Goal: Information Seeking & Learning: Learn about a topic

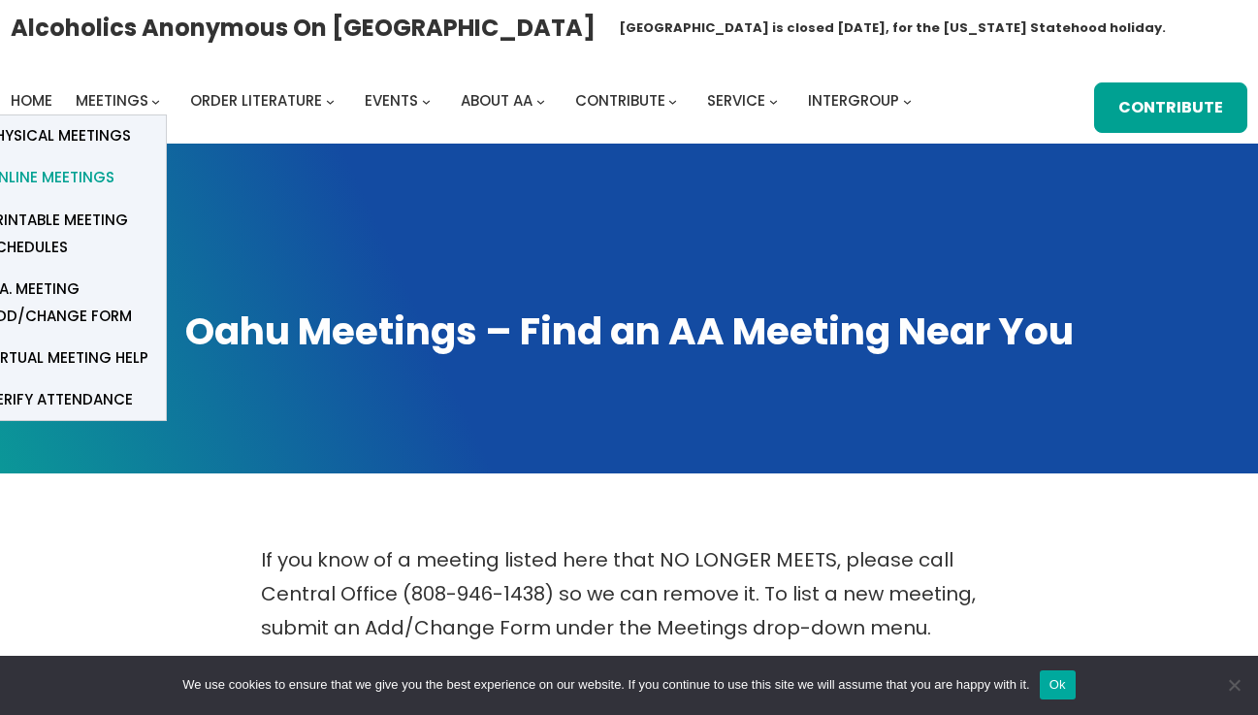
click at [73, 172] on span "Online Meetings" at bounding box center [50, 177] width 128 height 27
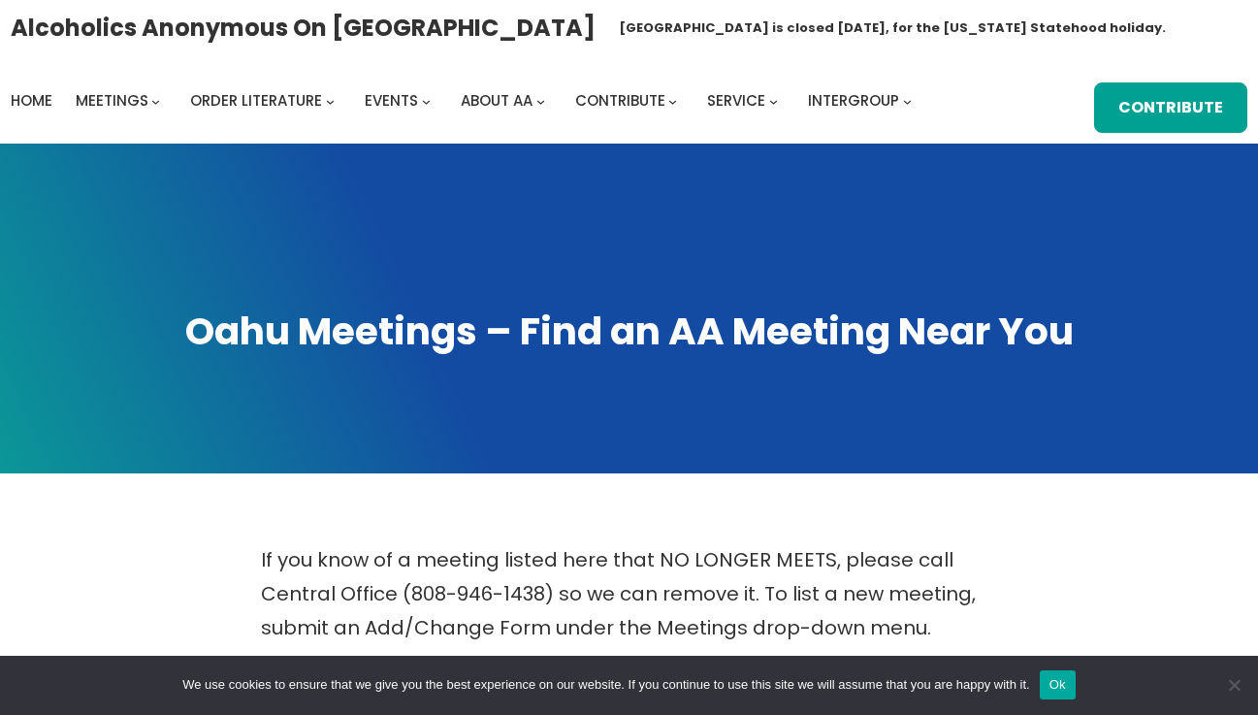
click at [1056, 681] on button "Ok" at bounding box center [1058, 684] width 36 height 29
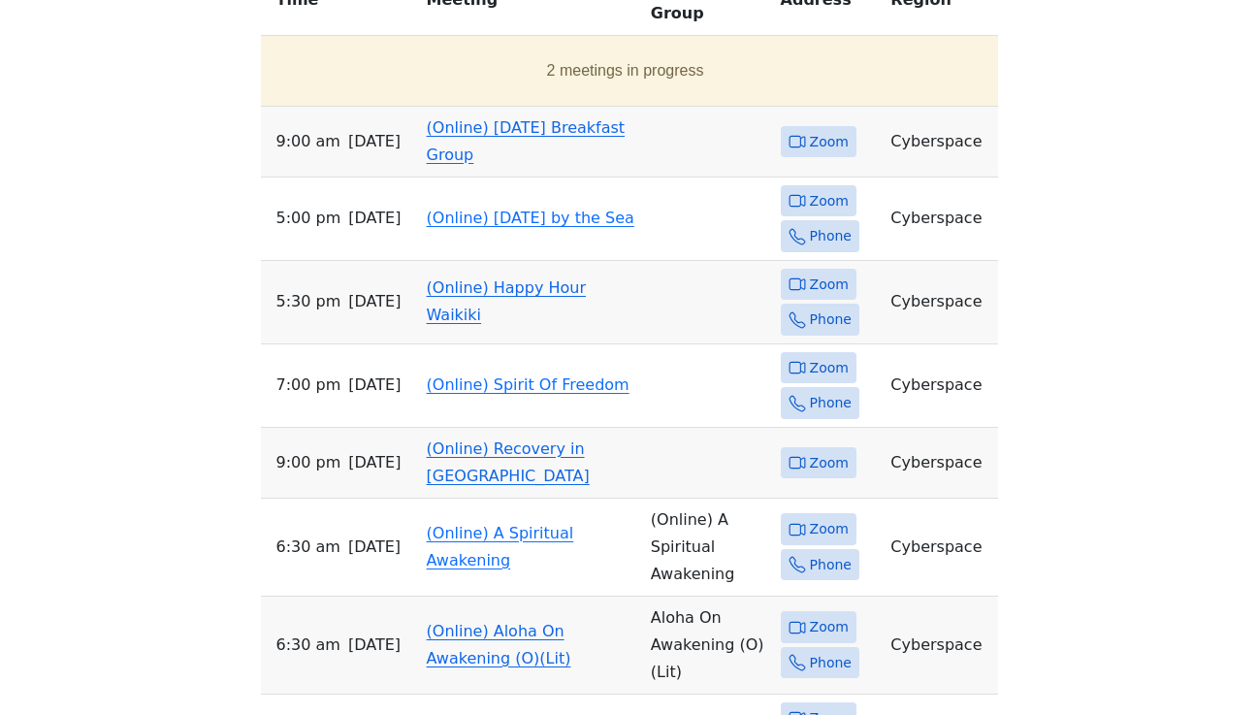
scroll to position [679, 0]
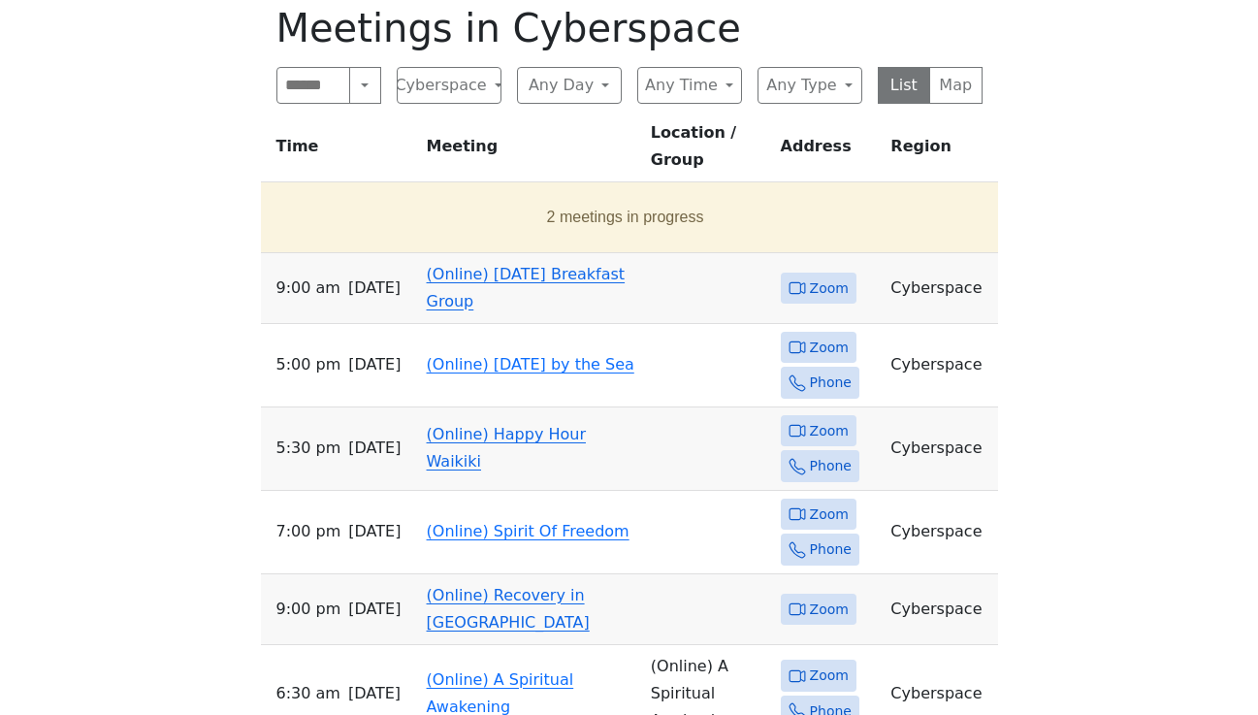
click at [515, 425] on link "(Online) Happy Hour Waikiki" at bounding box center [506, 448] width 159 height 46
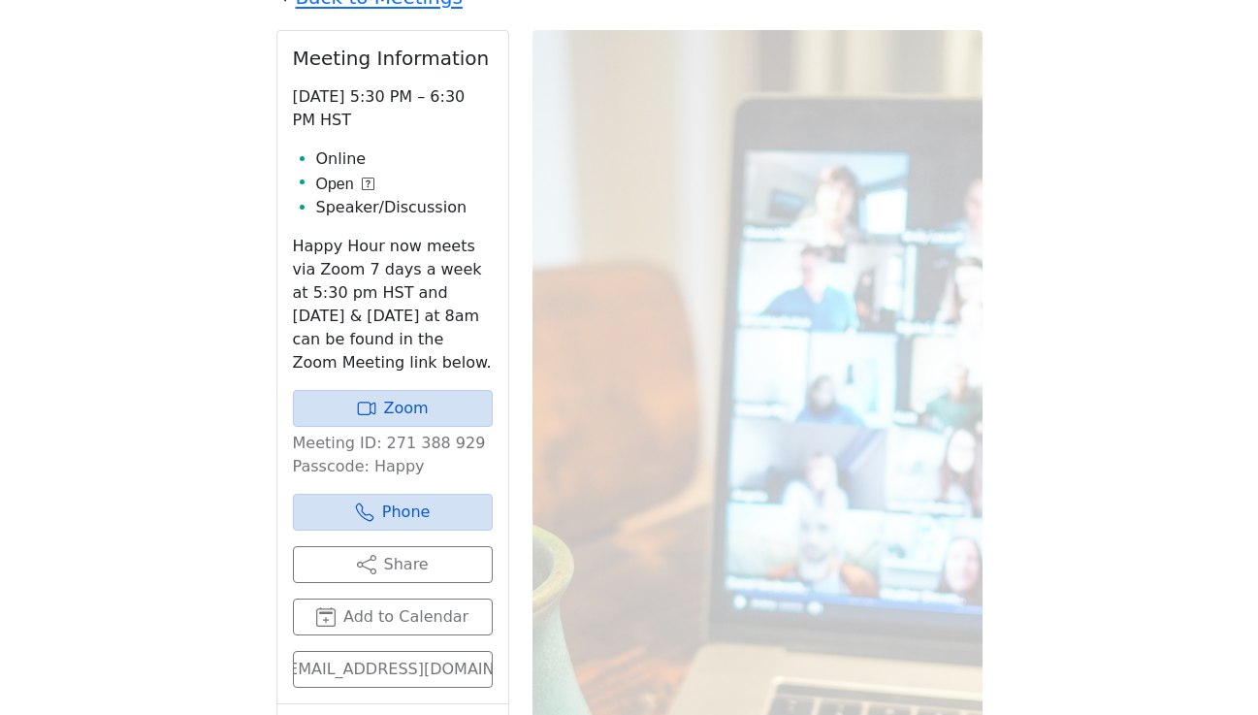
scroll to position [862, 0]
